Goal: Find specific page/section: Find specific page/section

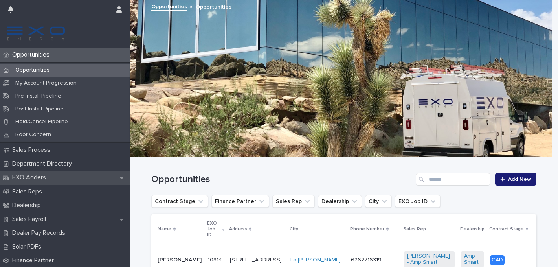
click at [60, 174] on div "EXO Adders" at bounding box center [65, 177] width 130 height 14
